Goal: Task Accomplishment & Management: Use online tool/utility

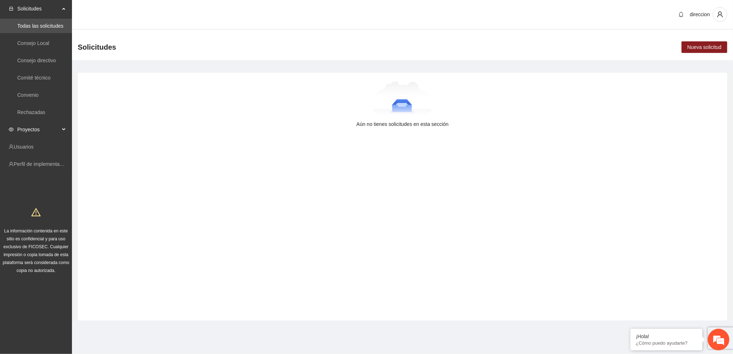
click at [62, 131] on div "Proyectos" at bounding box center [36, 129] width 72 height 14
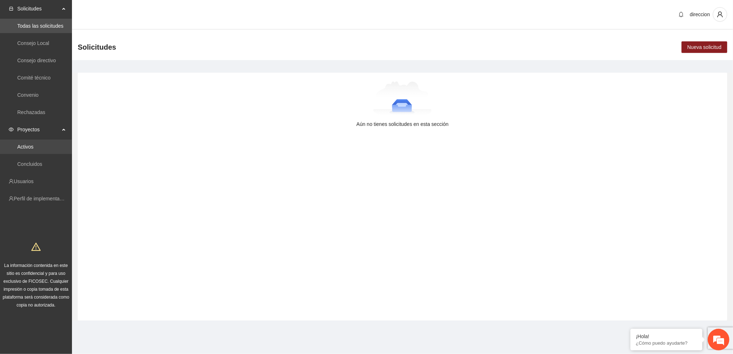
click at [33, 145] on link "Activos" at bounding box center [25, 147] width 16 height 6
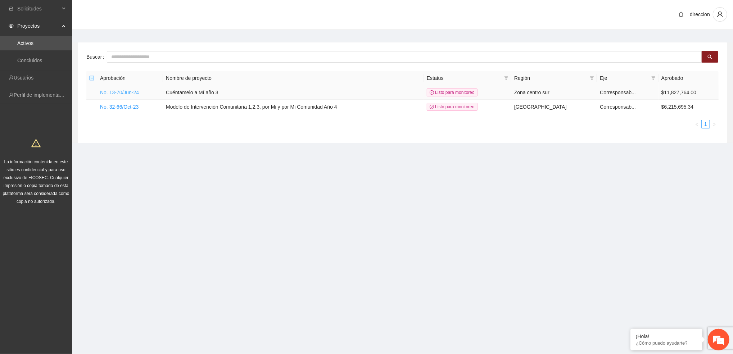
click at [125, 93] on link "No. 13-70/Jun-24" at bounding box center [119, 93] width 39 height 6
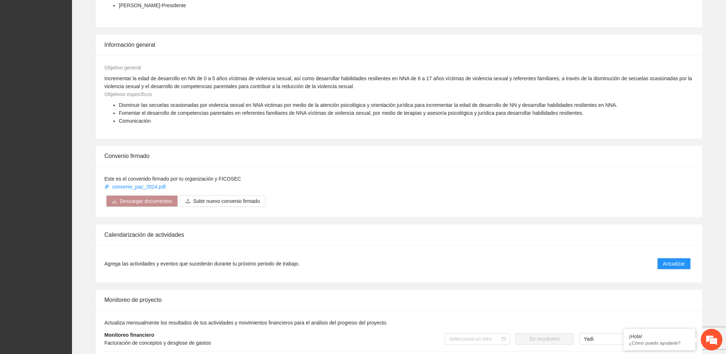
scroll to position [379, 0]
click at [667, 259] on span "Actualizar" at bounding box center [674, 263] width 22 height 8
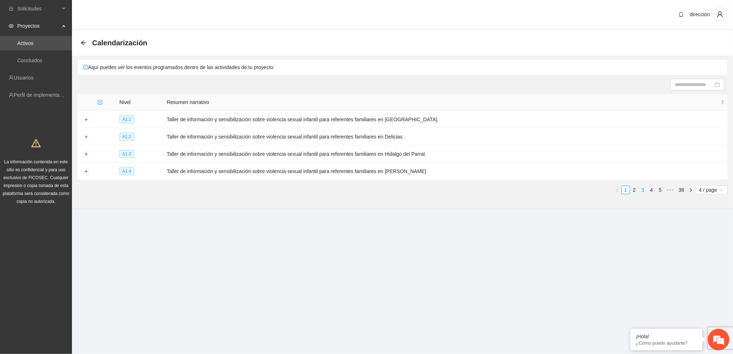
click at [644, 188] on link "3" at bounding box center [643, 190] width 8 height 8
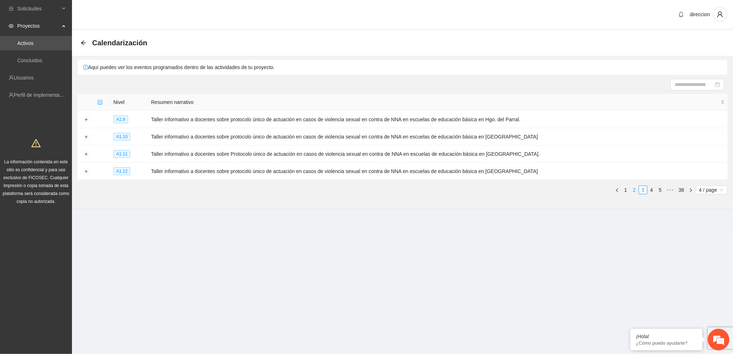
click at [635, 190] on link "2" at bounding box center [635, 190] width 8 height 8
click at [650, 190] on link "4" at bounding box center [652, 190] width 8 height 8
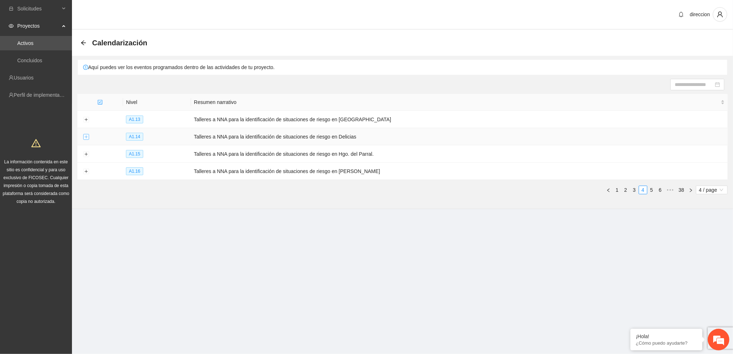
click at [85, 138] on button "Expand row" at bounding box center [86, 137] width 6 height 6
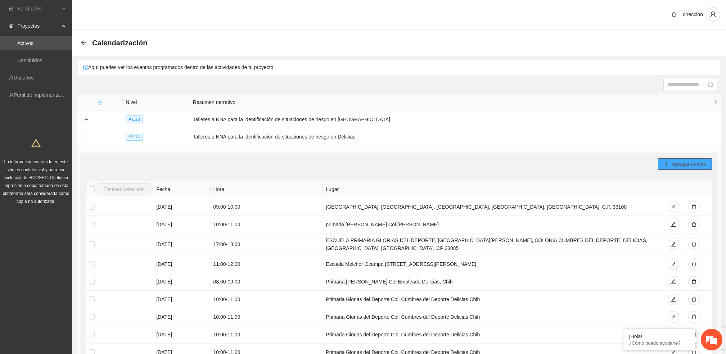
click at [706, 166] on span "Agregar evento" at bounding box center [689, 164] width 35 height 8
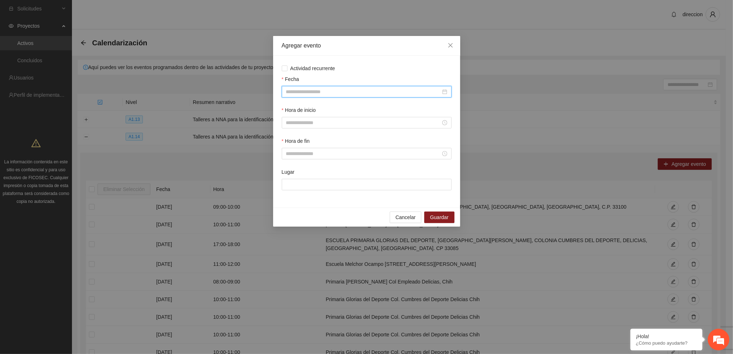
click at [315, 91] on input "Fecha" at bounding box center [363, 92] width 155 height 8
type input "**********"
click at [344, 176] on div "28" at bounding box center [344, 177] width 9 height 9
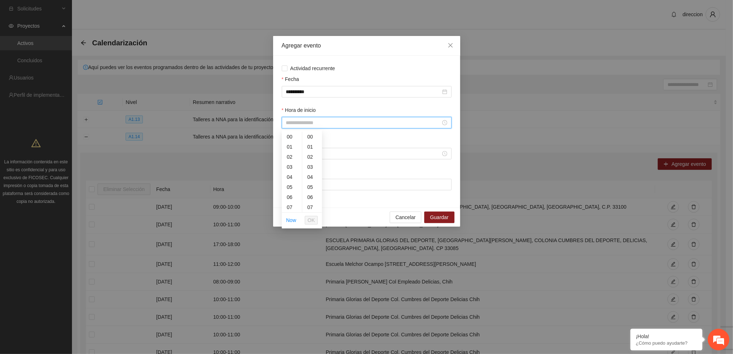
click at [321, 122] on input "Hora de inicio" at bounding box center [363, 123] width 155 height 8
click at [292, 172] on div "10" at bounding box center [292, 173] width 20 height 10
click at [310, 186] on div "15" at bounding box center [312, 186] width 20 height 10
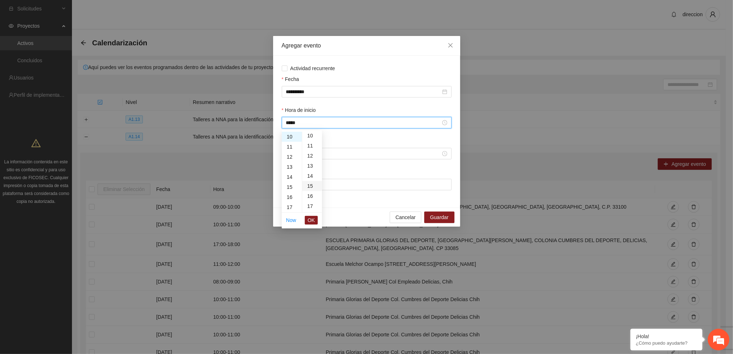
type input "*****"
click at [310, 222] on span "OK" at bounding box center [311, 220] width 7 height 8
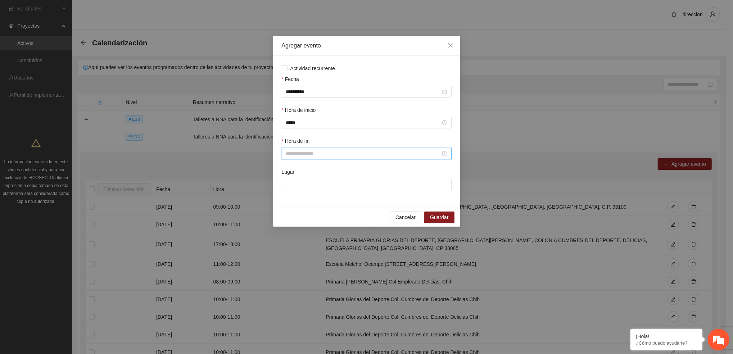
click at [304, 153] on input "Hora de fin" at bounding box center [363, 154] width 155 height 8
click at [287, 190] on div "11" at bounding box center [292, 190] width 20 height 10
type input "*****"
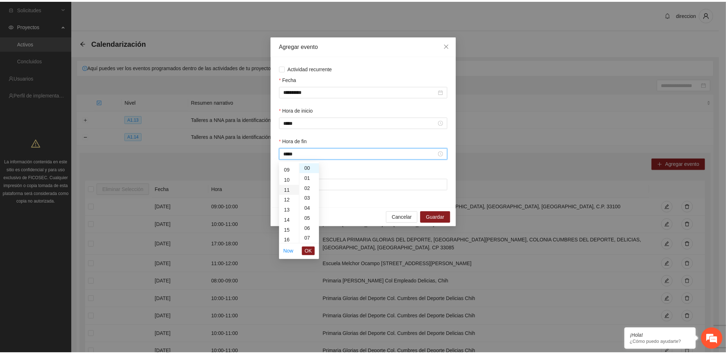
scroll to position [111, 0]
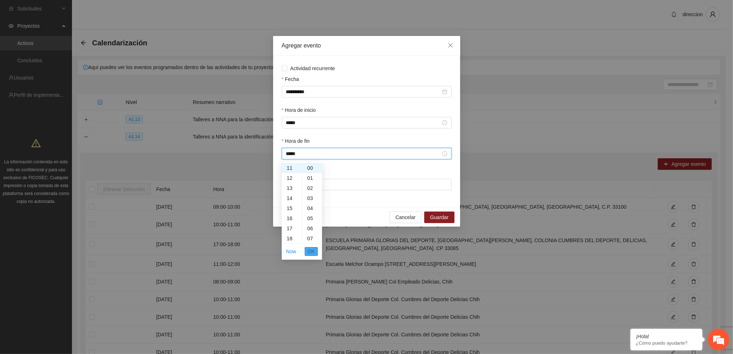
click at [306, 251] on button "OK" at bounding box center [311, 251] width 13 height 9
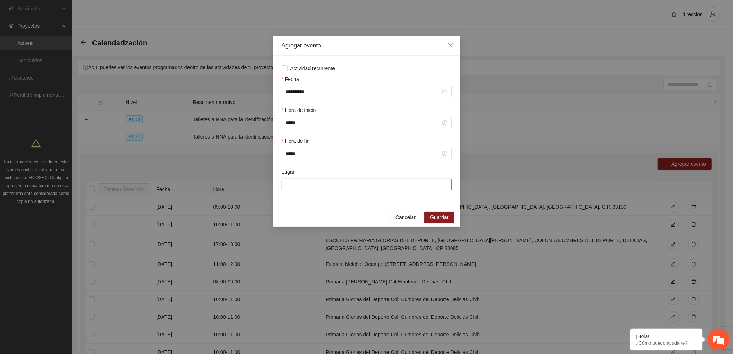
click at [301, 182] on input "Lugar" at bounding box center [367, 185] width 170 height 12
type input "**********"
click at [444, 218] on span "Guardar" at bounding box center [439, 217] width 18 height 8
